Goal: Information Seeking & Learning: Check status

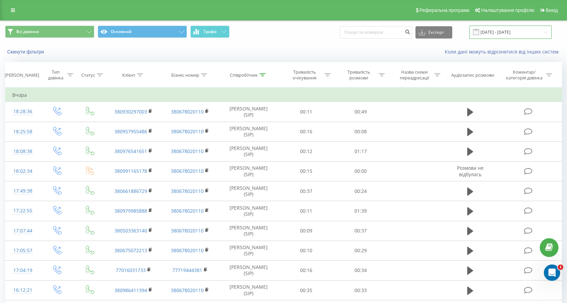
click at [537, 29] on input "20.08.2025 - 20.08.2025" at bounding box center [511, 32] width 82 height 13
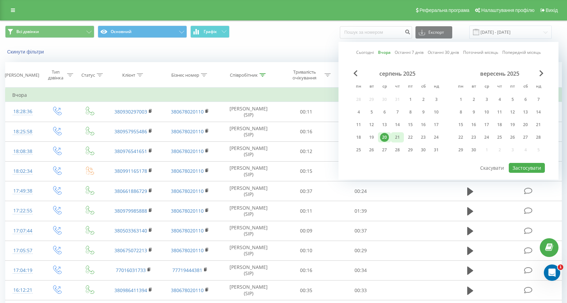
click at [398, 139] on div "21" at bounding box center [397, 137] width 9 height 9
click at [519, 167] on button "Застосувати" at bounding box center [527, 168] width 36 height 10
type input "[DATE] - [DATE]"
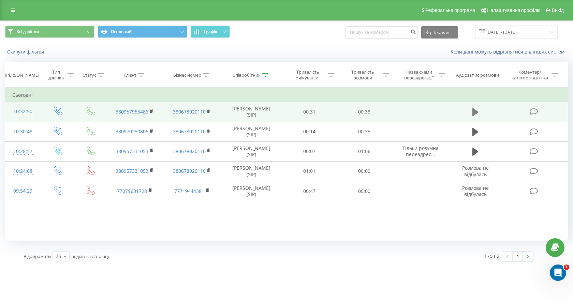
click at [471, 109] on button at bounding box center [475, 112] width 10 height 10
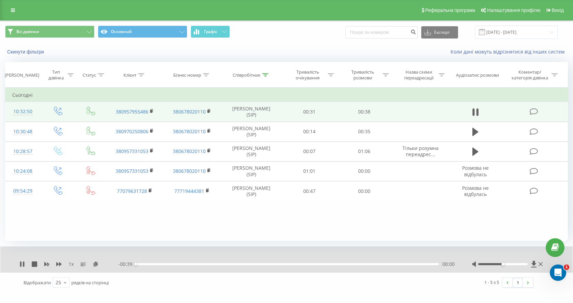
click at [418, 265] on div "00:00" at bounding box center [287, 264] width 303 height 2
click at [383, 265] on div "00:37" at bounding box center [287, 264] width 303 height 2
click at [357, 264] on div "00:28" at bounding box center [287, 264] width 303 height 2
click at [398, 33] on input at bounding box center [381, 32] width 72 height 12
paste input "[PHONE_NUMBER]"
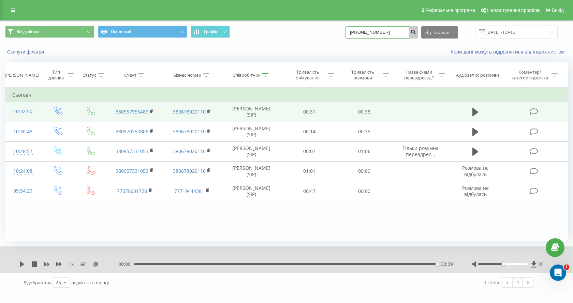
type input "[PHONE_NUMBER]"
click at [416, 33] on icon "submit" at bounding box center [413, 31] width 6 height 4
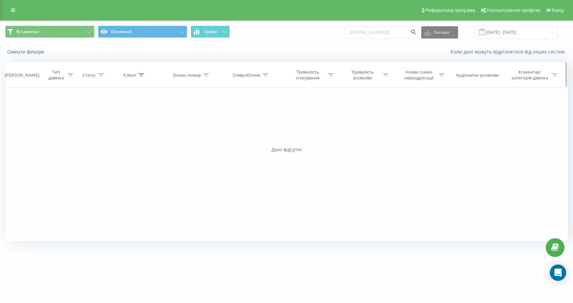
click at [238, 75] on div "Співробітник" at bounding box center [246, 75] width 28 height 6
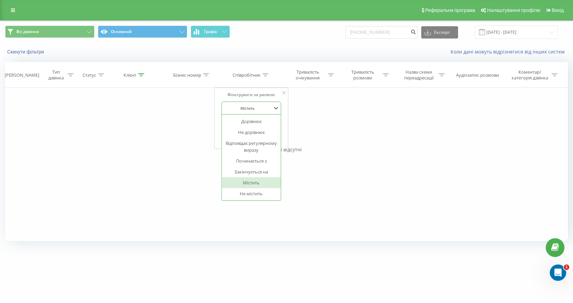
click at [272, 108] on div "Містить" at bounding box center [248, 108] width 50 height 10
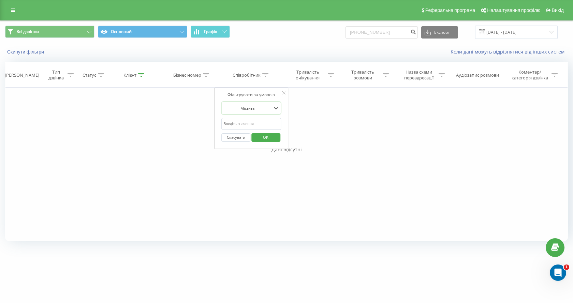
click at [263, 133] on span "OK" at bounding box center [265, 137] width 19 height 11
click at [397, 35] on input "[PHONE_NUMBER]" at bounding box center [381, 32] width 72 height 12
click at [416, 33] on icon "submit" at bounding box center [413, 31] width 6 height 4
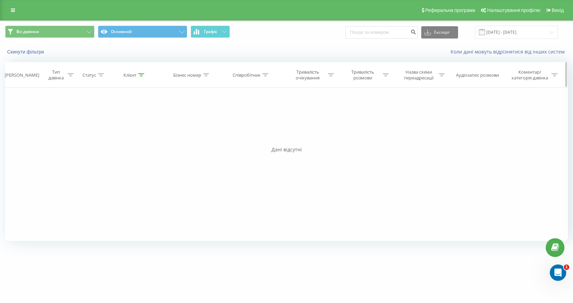
click at [261, 76] on div "Співробітник" at bounding box center [250, 75] width 36 height 6
click at [271, 133] on span "OK" at bounding box center [265, 137] width 19 height 11
click at [549, 31] on input "[DATE] - [DATE]" at bounding box center [516, 32] width 82 height 13
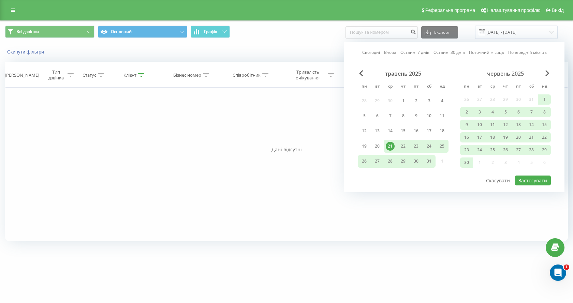
click at [392, 145] on div "21" at bounding box center [389, 146] width 9 height 9
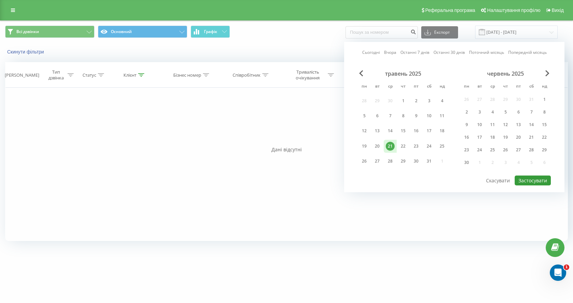
click at [522, 177] on button "Застосувати" at bounding box center [532, 181] width 36 height 10
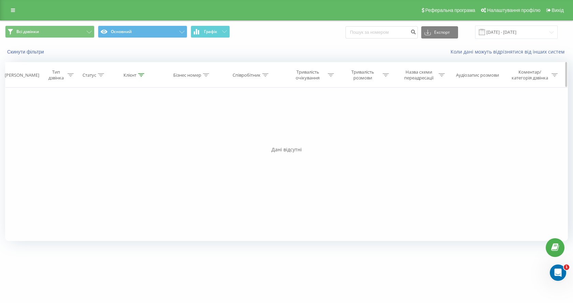
click at [243, 77] on div "Співробітник" at bounding box center [246, 75] width 28 height 6
click at [248, 127] on input "text" at bounding box center [251, 124] width 60 height 12
click at [261, 112] on div "Містить" at bounding box center [248, 108] width 50 height 10
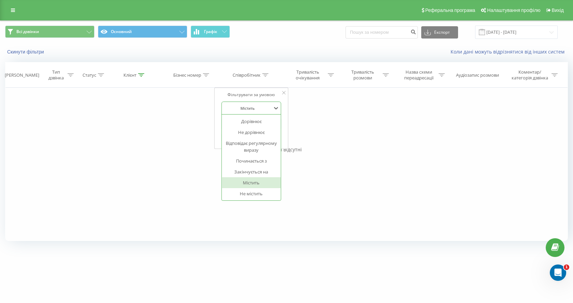
click at [266, 186] on div "Містить" at bounding box center [251, 182] width 59 height 11
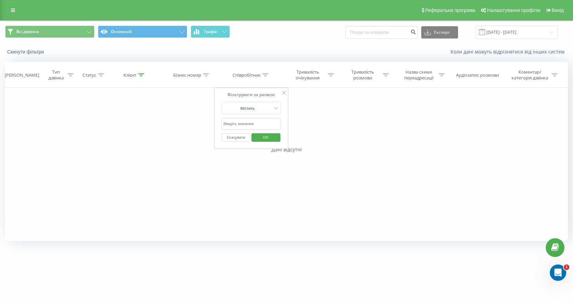
click at [275, 136] on span "OK" at bounding box center [265, 137] width 19 height 11
click at [258, 71] on th "Співробітник" at bounding box center [250, 74] width 61 height 25
click at [255, 75] on div "Співробітник" at bounding box center [246, 75] width 28 height 6
click at [229, 139] on button "Скасувати" at bounding box center [235, 137] width 29 height 9
click at [499, 33] on input "[DATE] - [DATE]" at bounding box center [516, 32] width 82 height 13
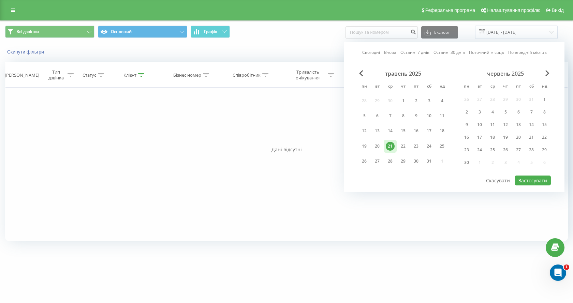
click at [361, 70] on div "Сьогодні Вчора Останні 7 днів Останні 30 днів Поточний місяць Попередній місяць…" at bounding box center [454, 117] width 220 height 150
click at [361, 71] on span "Previous Month" at bounding box center [361, 73] width 4 height 6
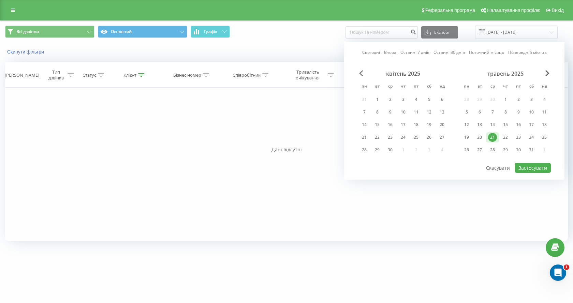
click at [361, 71] on span "Previous Month" at bounding box center [361, 73] width 4 height 6
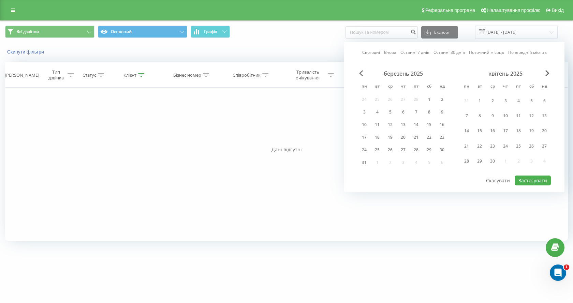
click at [361, 71] on span "Previous Month" at bounding box center [361, 73] width 4 height 6
click at [547, 77] on div "березень 2025" at bounding box center [505, 73] width 91 height 7
click at [547, 74] on span "Next Month" at bounding box center [547, 73] width 4 height 6
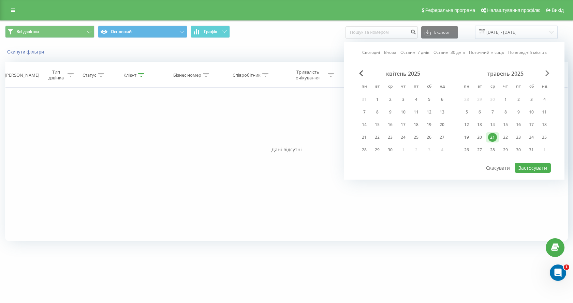
click at [547, 74] on span "Next Month" at bounding box center [547, 73] width 4 height 6
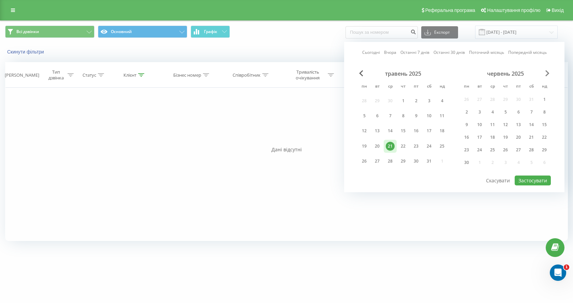
click at [547, 74] on span "Next Month" at bounding box center [547, 73] width 4 height 6
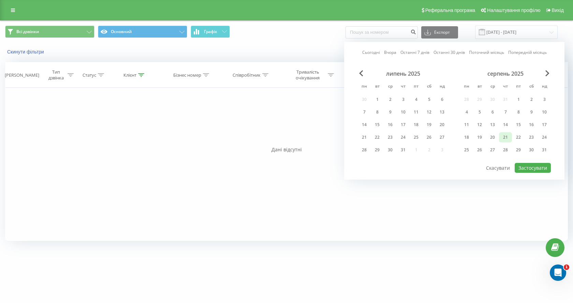
click at [502, 135] on div "21" at bounding box center [505, 137] width 9 height 9
click at [527, 171] on button "Застосувати" at bounding box center [532, 168] width 36 height 10
type input "[DATE] - [DATE]"
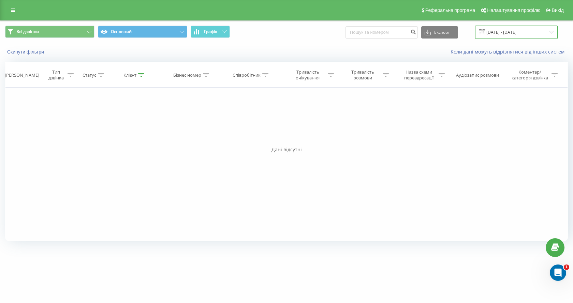
click at [545, 33] on input "[DATE] - [DATE]" at bounding box center [516, 32] width 82 height 13
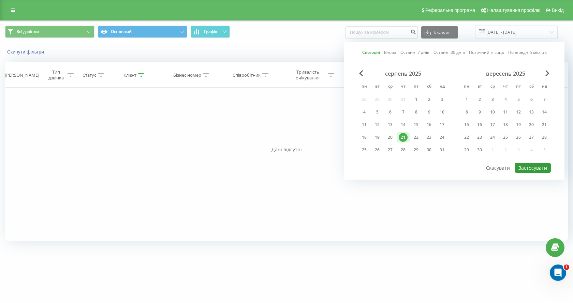
click at [518, 164] on button "Застосувати" at bounding box center [532, 168] width 36 height 10
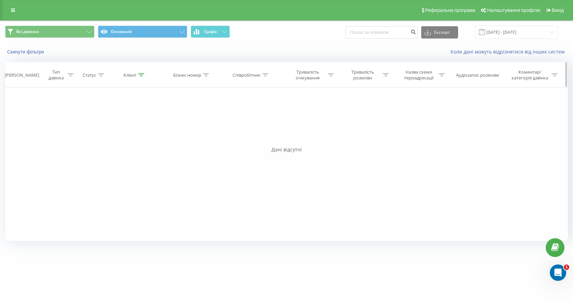
click at [262, 76] on icon at bounding box center [265, 74] width 6 height 3
click at [271, 123] on input "text" at bounding box center [251, 124] width 60 height 12
click at [275, 114] on div "Містить" at bounding box center [251, 108] width 60 height 13
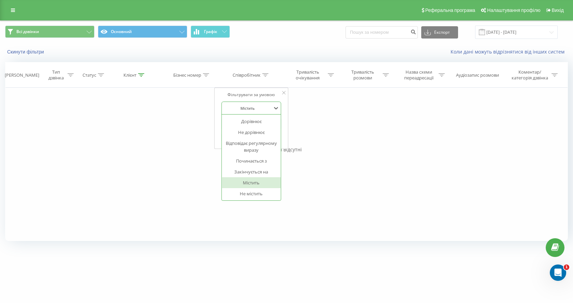
click at [271, 179] on div "Містить" at bounding box center [251, 182] width 59 height 11
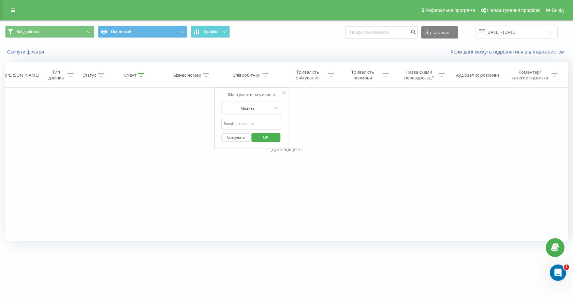
click at [275, 141] on button "OK" at bounding box center [265, 137] width 29 height 9
click at [10, 7] on link at bounding box center [13, 10] width 12 height 10
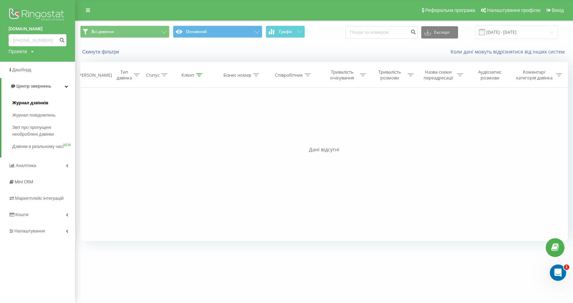
click at [53, 102] on link "Журнал дзвінків" at bounding box center [43, 103] width 63 height 12
click at [48, 115] on span "Журнал повідомлень" at bounding box center [35, 115] width 47 height 7
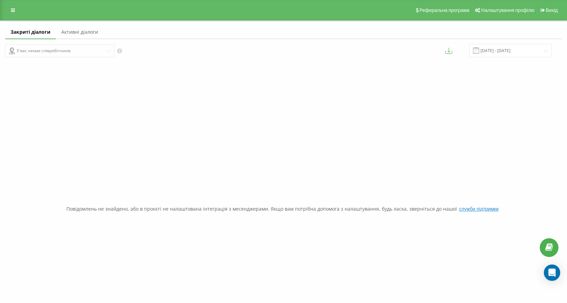
click at [11, 6] on link at bounding box center [13, 10] width 12 height 10
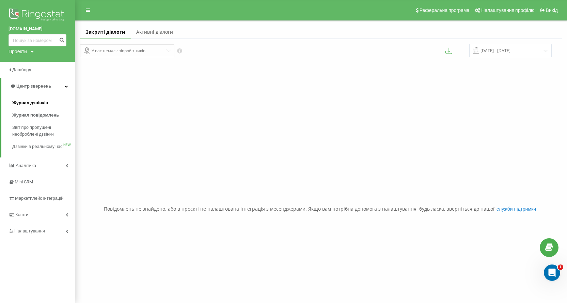
click at [43, 101] on span "Журнал дзвінків" at bounding box center [30, 103] width 36 height 7
